Goal: Task Accomplishment & Management: Use online tool/utility

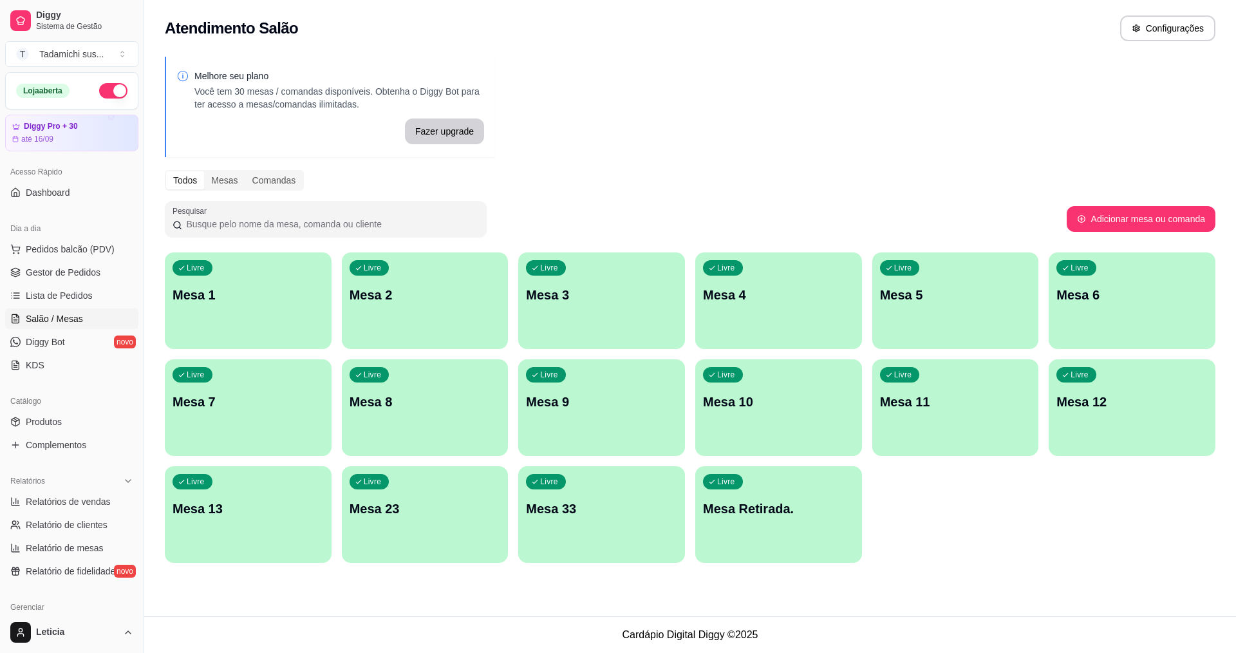
click at [749, 549] on div "button" at bounding box center [778, 554] width 167 height 15
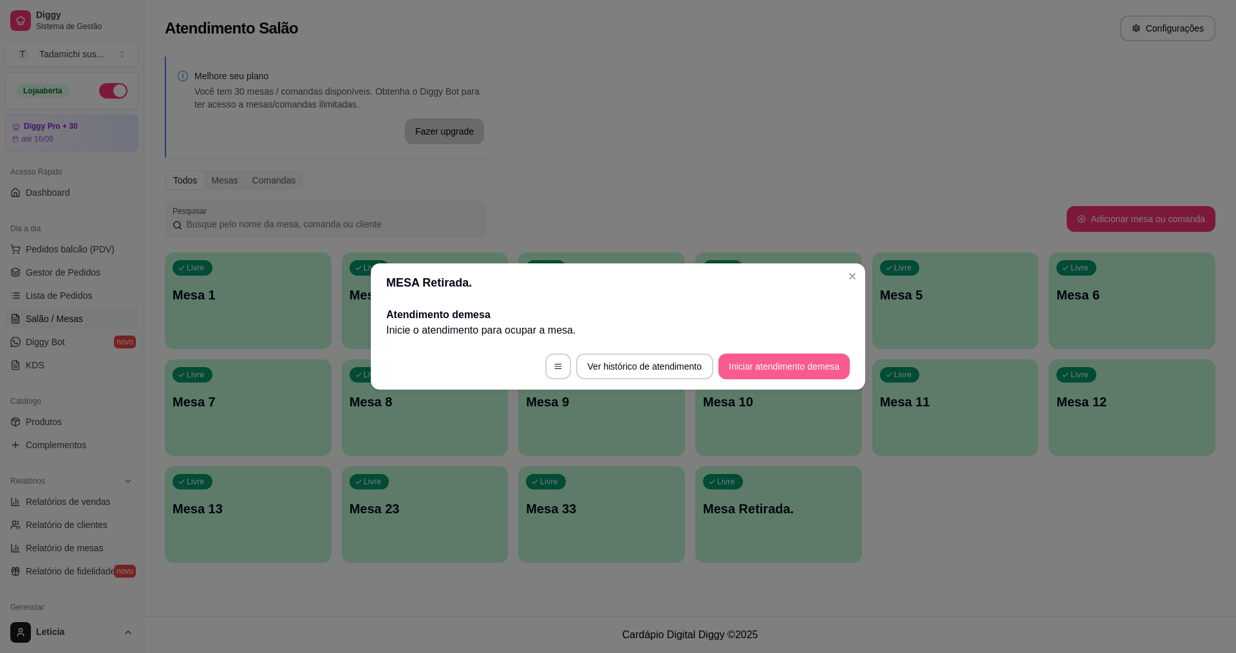
click at [742, 368] on button "Iniciar atendimento de mesa" at bounding box center [784, 366] width 131 height 26
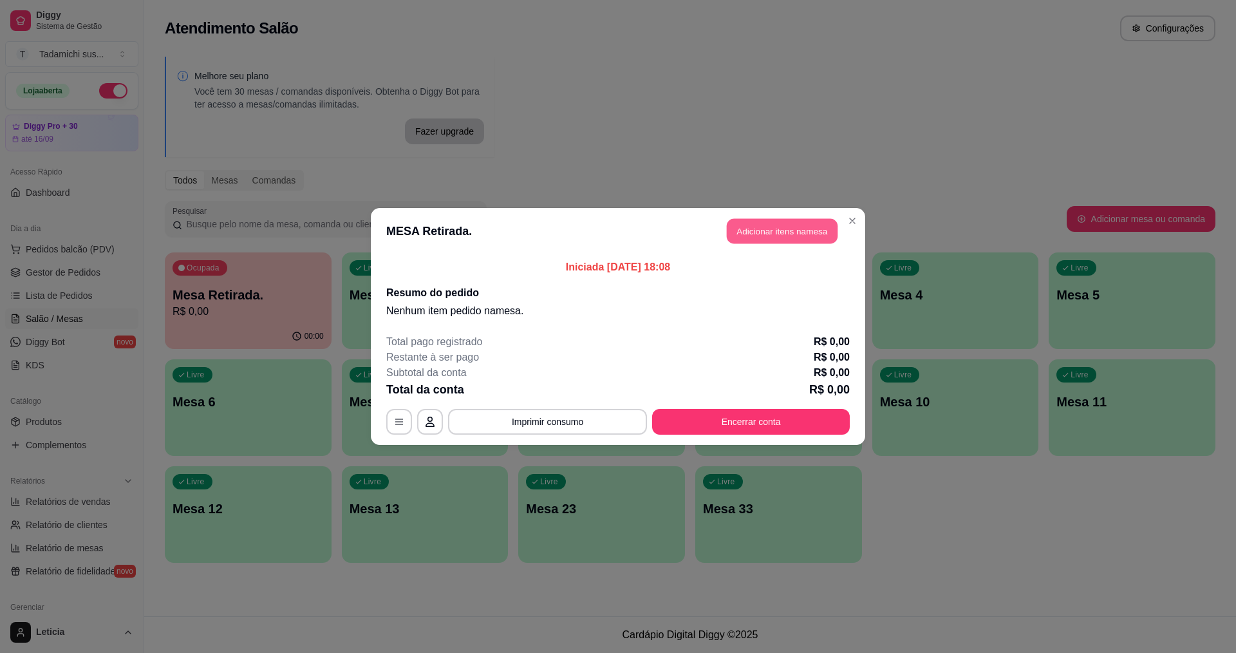
click at [798, 228] on button "Adicionar itens na mesa" at bounding box center [782, 231] width 111 height 25
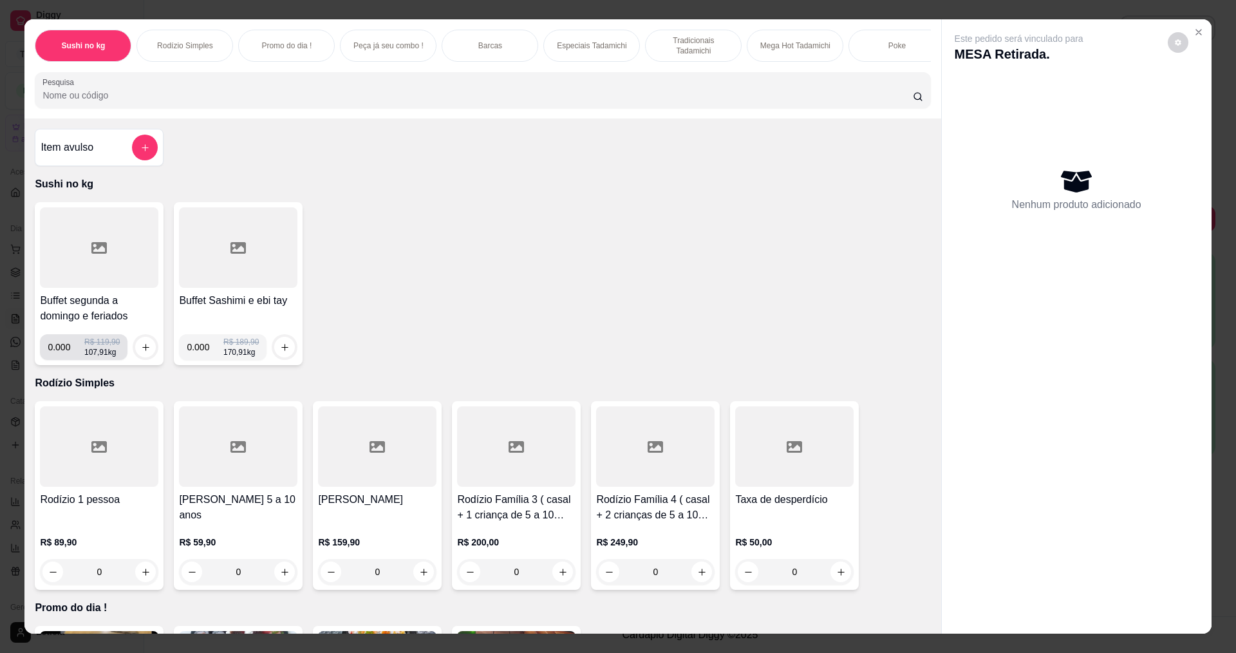
click at [64, 360] on input "0.000" at bounding box center [66, 347] width 37 height 26
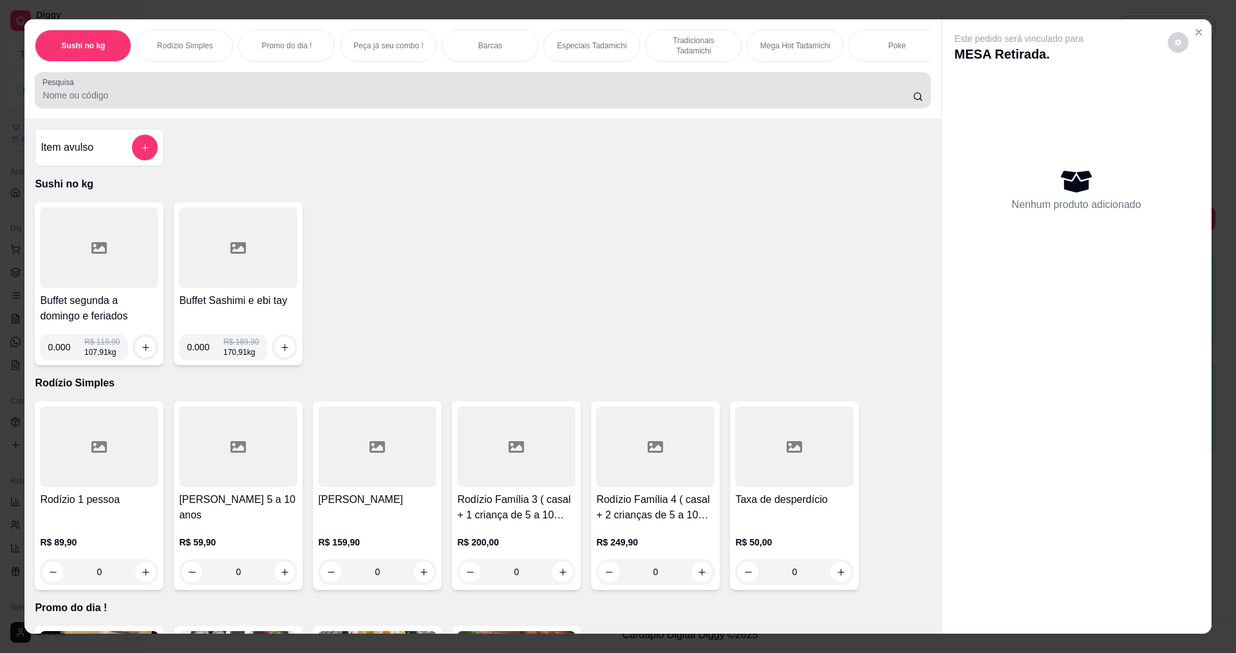
click at [304, 91] on div at bounding box center [482, 90] width 880 height 26
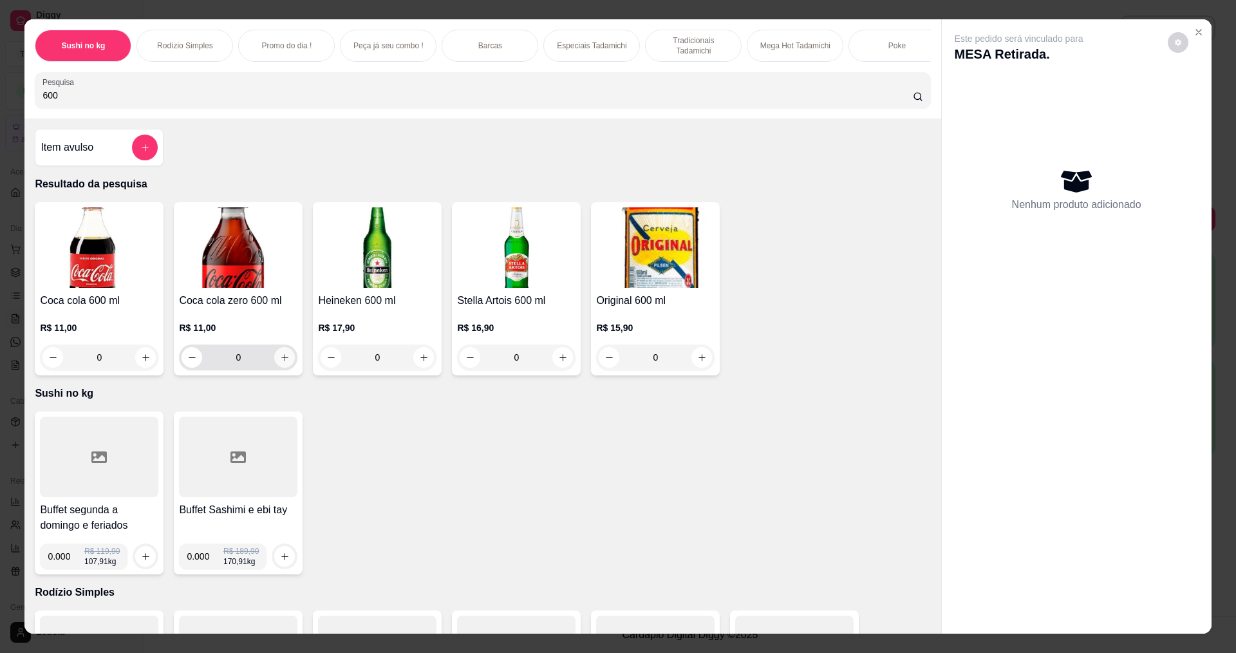
type input "600"
click at [281, 361] on icon "increase-product-quantity" at bounding box center [284, 357] width 6 height 6
type input "1"
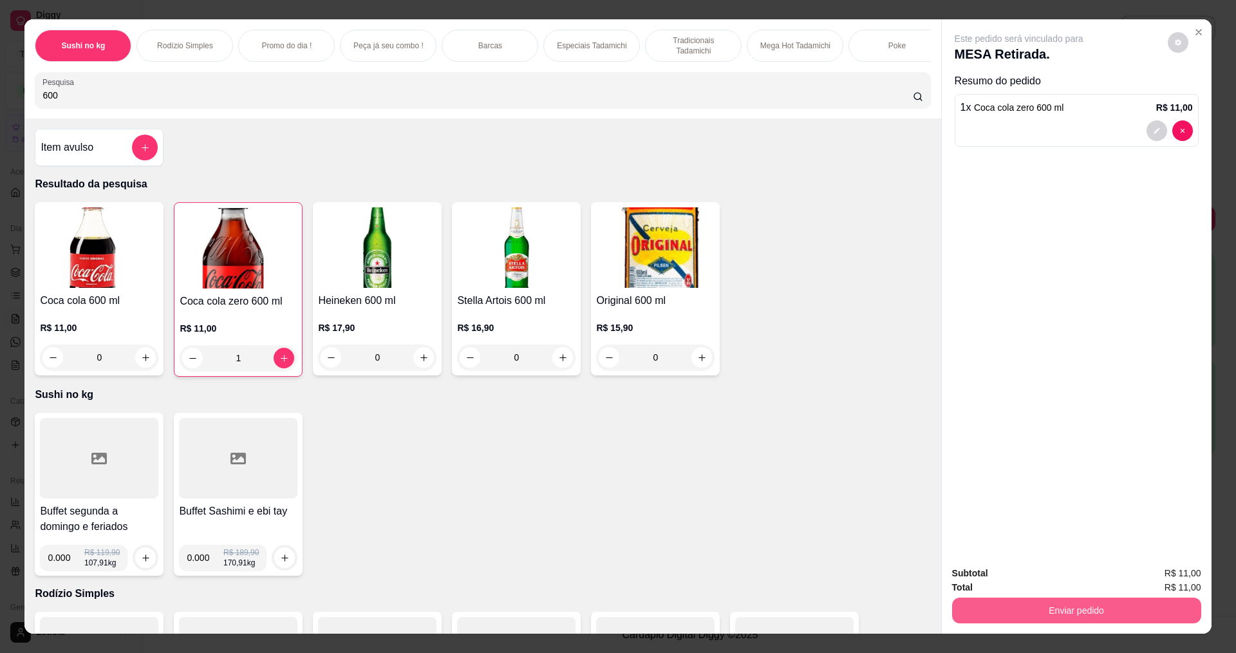
click at [995, 616] on button "Enviar pedido" at bounding box center [1076, 611] width 249 height 26
click at [995, 579] on button "Não registrar e enviar pedido" at bounding box center [1034, 579] width 130 height 24
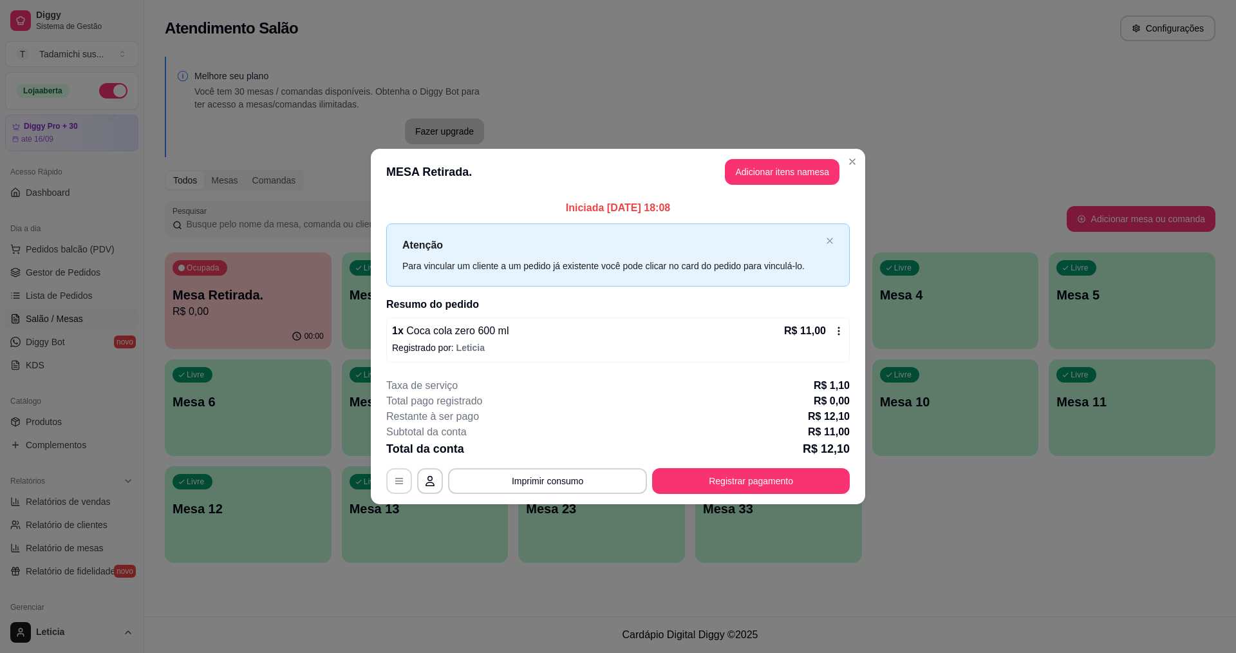
click at [402, 483] on icon "button" at bounding box center [399, 481] width 10 height 10
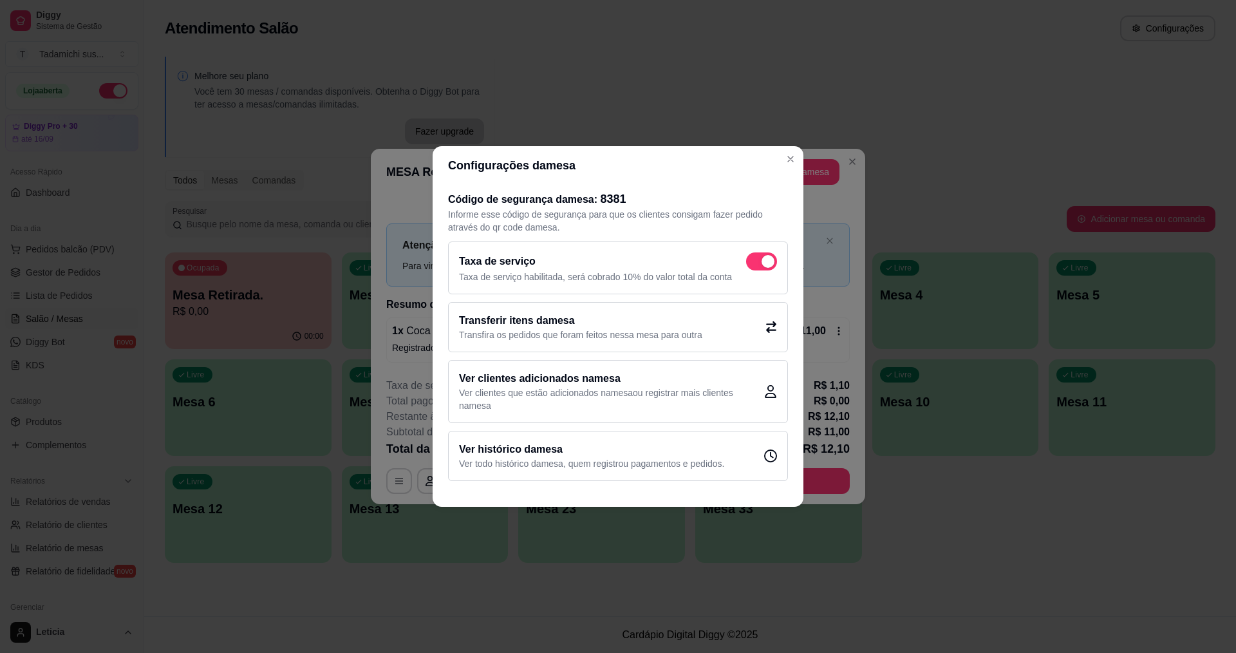
click at [764, 261] on span at bounding box center [768, 261] width 13 height 13
click at [754, 264] on input "checkbox" at bounding box center [750, 268] width 8 height 8
checkbox input "false"
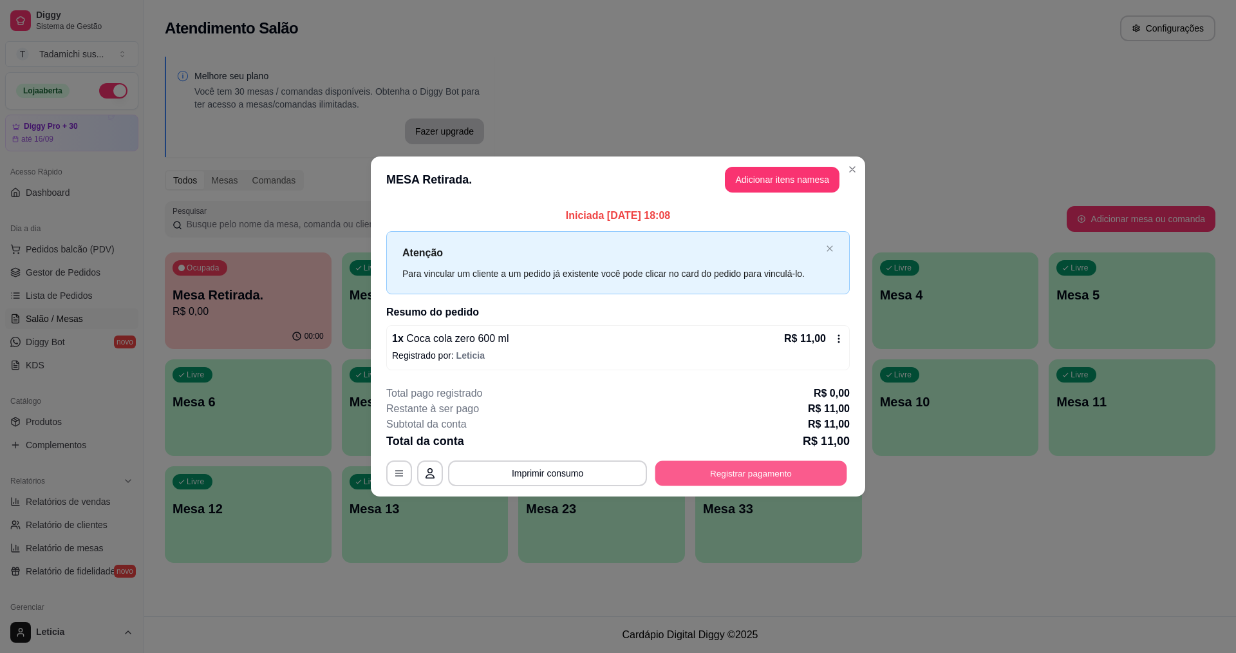
click at [733, 475] on button "Registrar pagamento" at bounding box center [751, 472] width 192 height 25
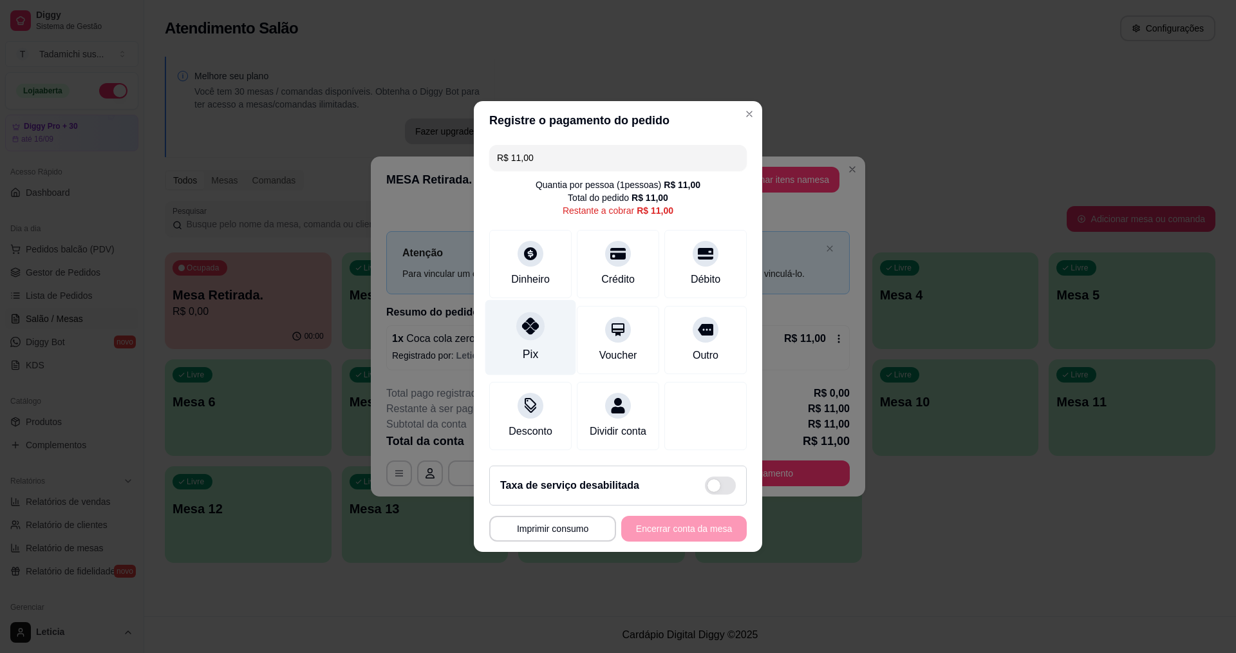
click at [534, 326] on icon at bounding box center [530, 325] width 17 height 17
type input "R$ 0,00"
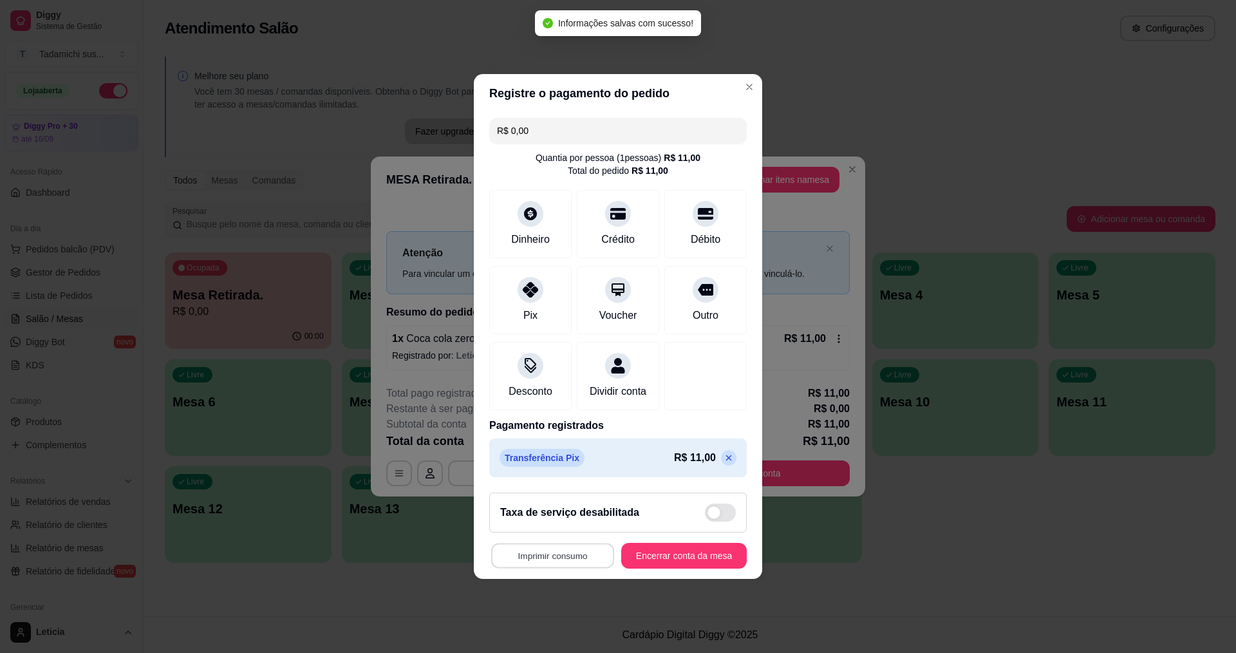
click at [574, 560] on button "Imprimir consumo" at bounding box center [552, 555] width 123 height 25
click at [575, 507] on button "IMPRESSORA" at bounding box center [553, 508] width 96 height 20
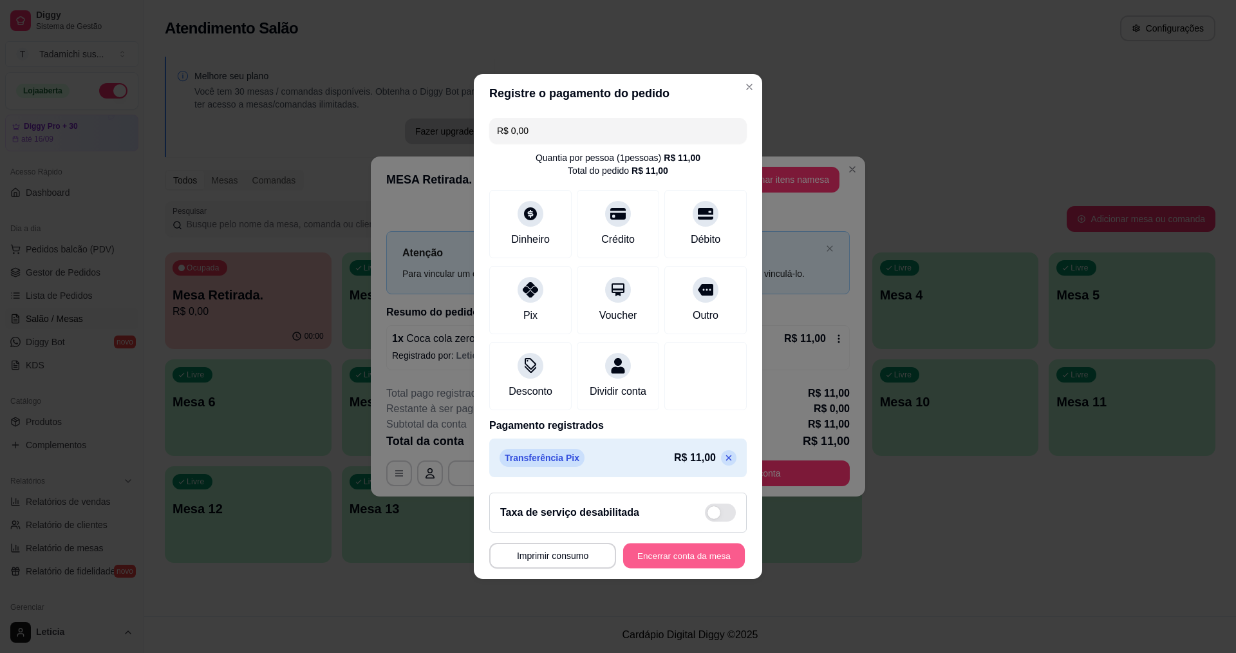
click at [711, 565] on button "Encerrar conta da mesa" at bounding box center [684, 555] width 122 height 25
